Goal: Transaction & Acquisition: Download file/media

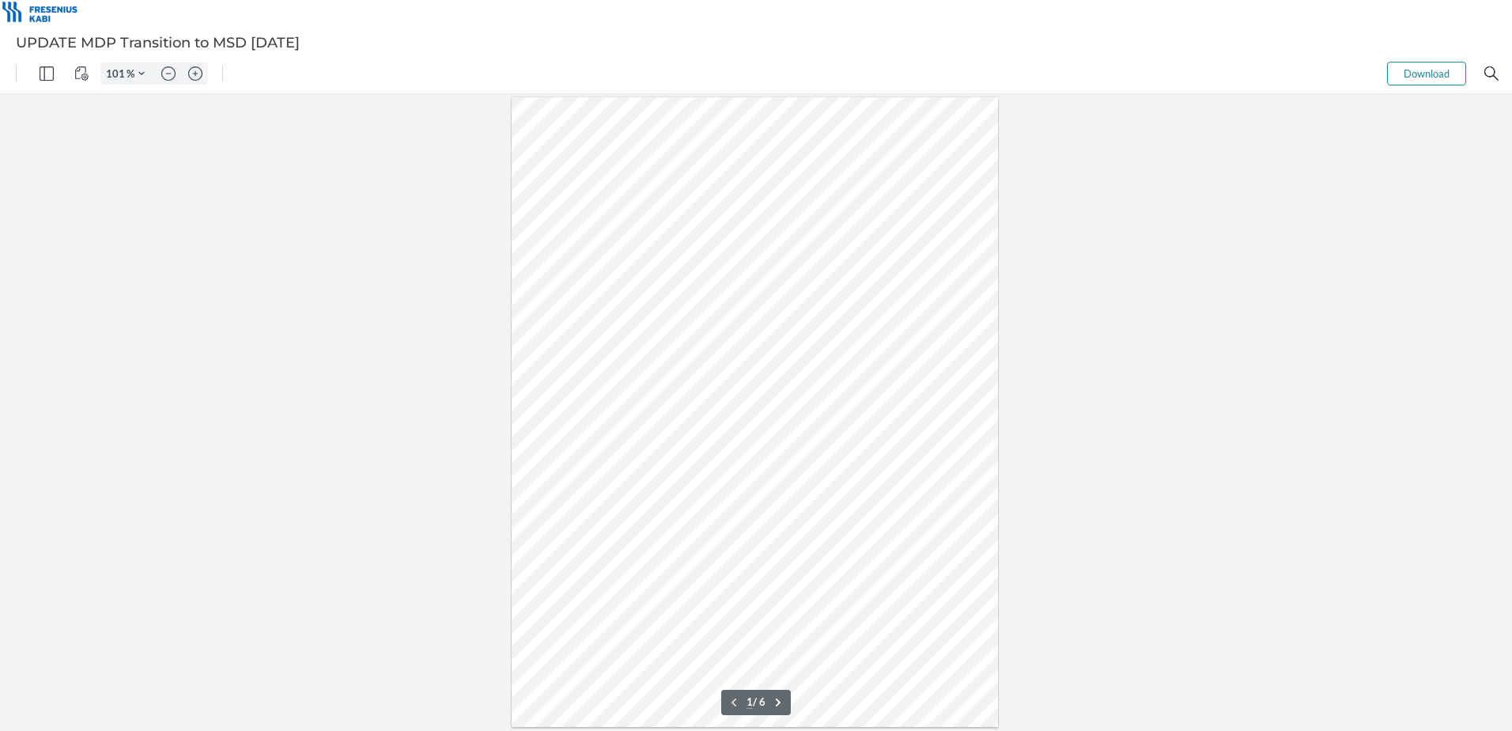
type input "98"
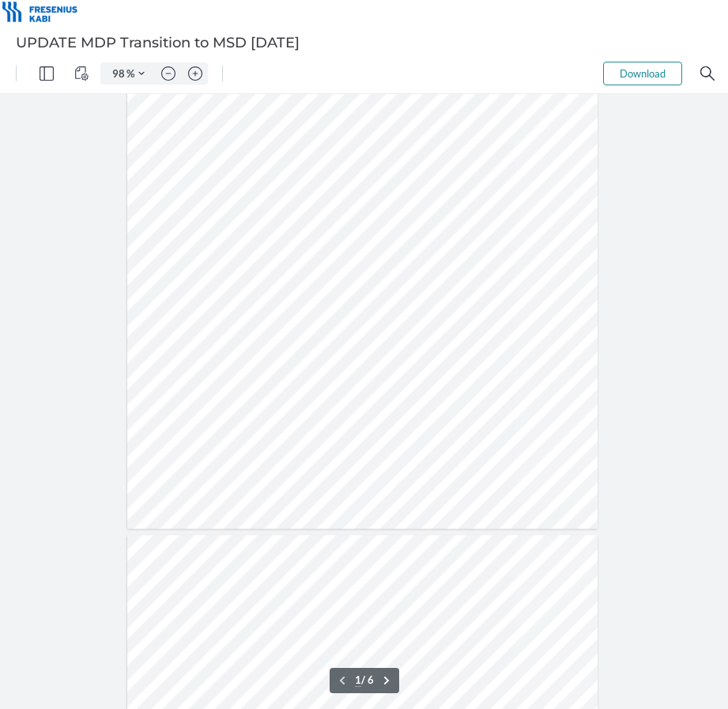
scroll to position [316, 0]
type input "1"
click at [662, 75] on button "Download" at bounding box center [642, 74] width 79 height 24
type input "101"
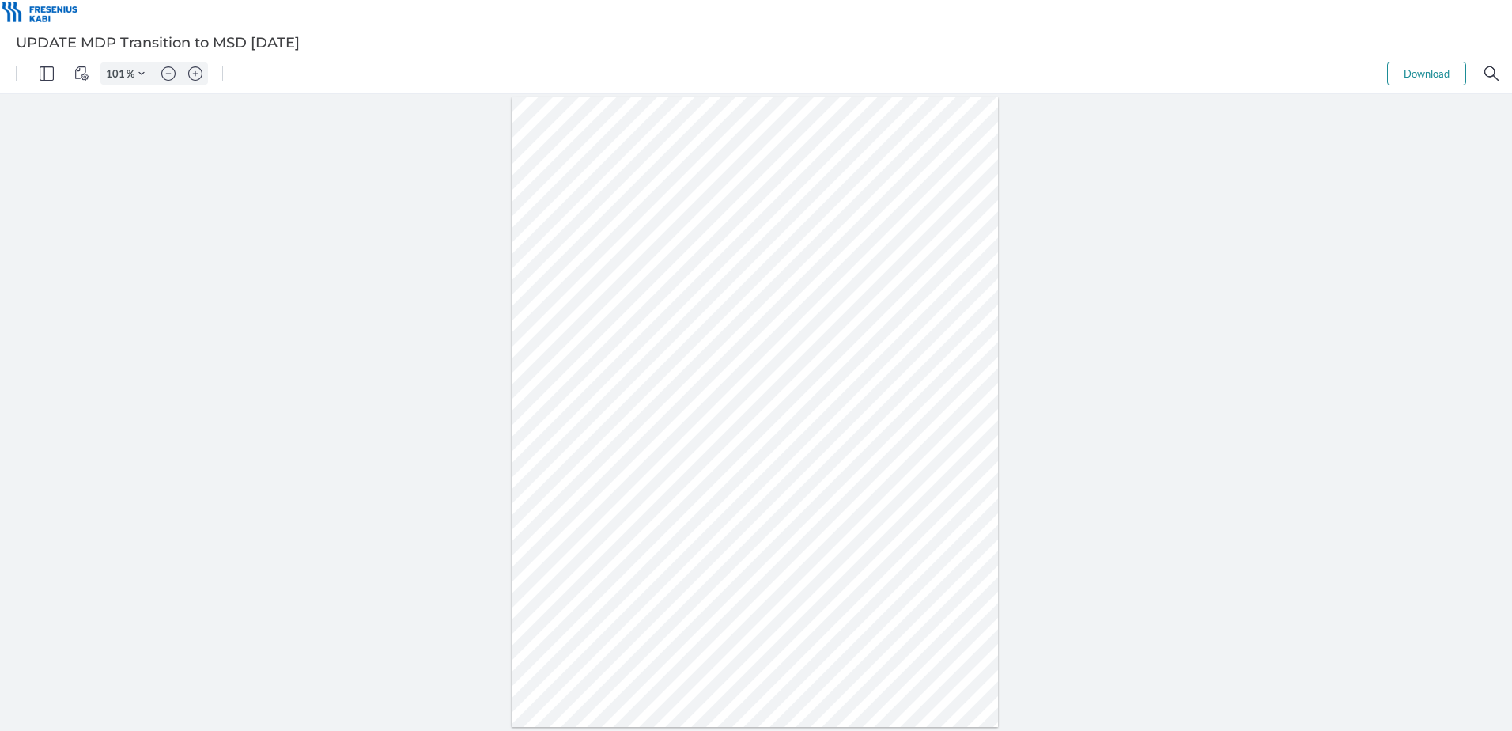
click at [728, 77] on button "Download" at bounding box center [1426, 74] width 79 height 24
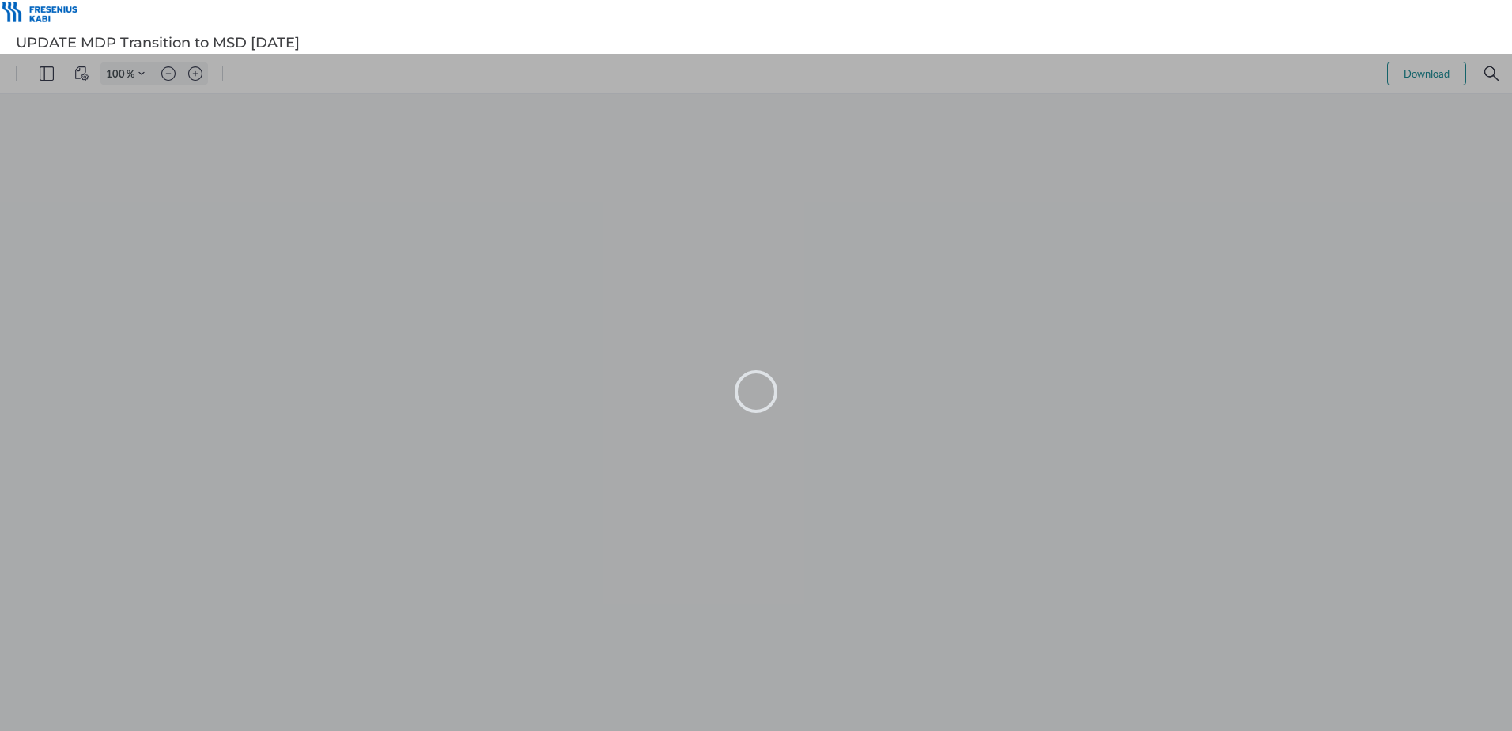
type input "101"
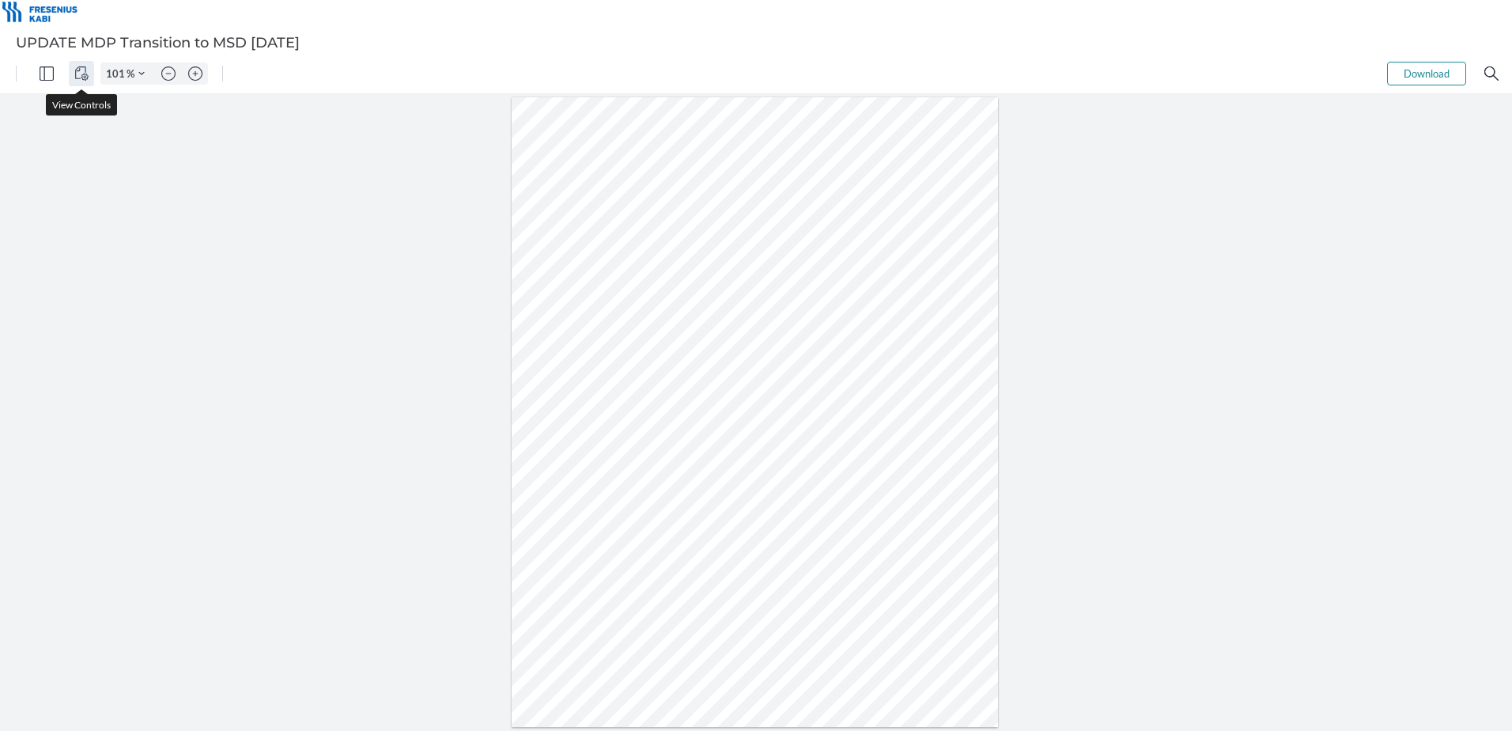
click at [87, 78] on img "View Controls" at bounding box center [81, 73] width 14 height 14
click at [760, 399] on div at bounding box center [755, 412] width 487 height 630
type input "1"
click at [1435, 76] on button "Download" at bounding box center [1426, 74] width 79 height 24
